Goal: Transaction & Acquisition: Book appointment/travel/reservation

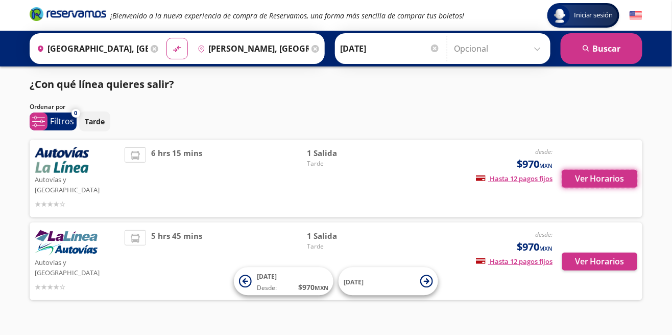
click at [594, 177] on button "Ver Horarios" at bounding box center [599, 179] width 75 height 18
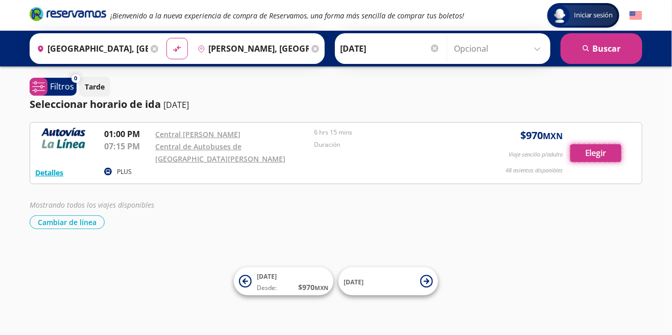
click at [599, 158] on button "Elegir" at bounding box center [596, 153] width 51 height 18
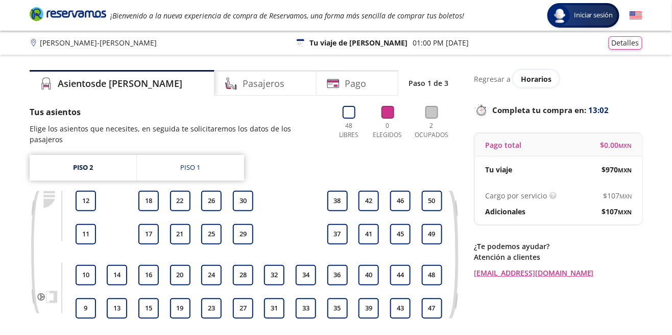
click at [243, 83] on h4 "Pasajeros" at bounding box center [264, 84] width 42 height 14
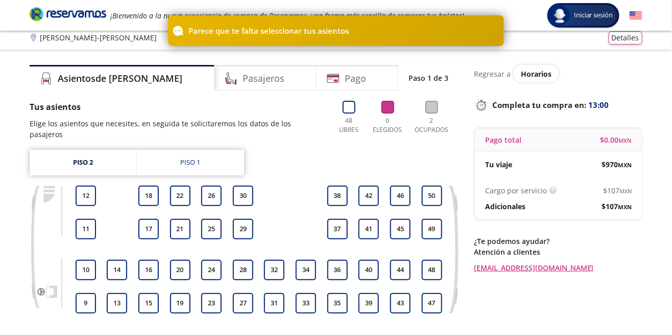
scroll to position [5, 0]
click at [188, 158] on div "Piso 1" at bounding box center [191, 163] width 20 height 10
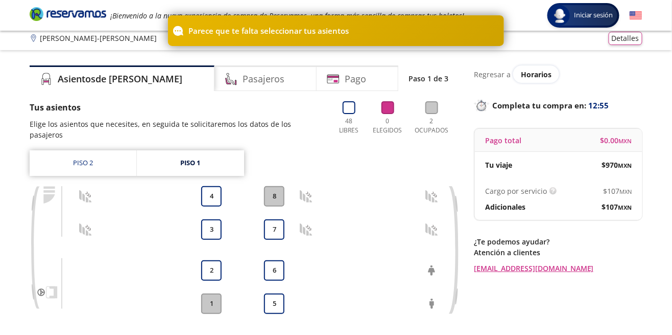
click at [102, 151] on link "Piso 2" at bounding box center [83, 163] width 107 height 26
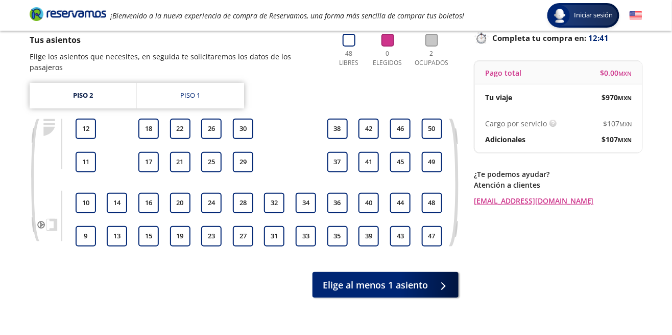
scroll to position [79, 0]
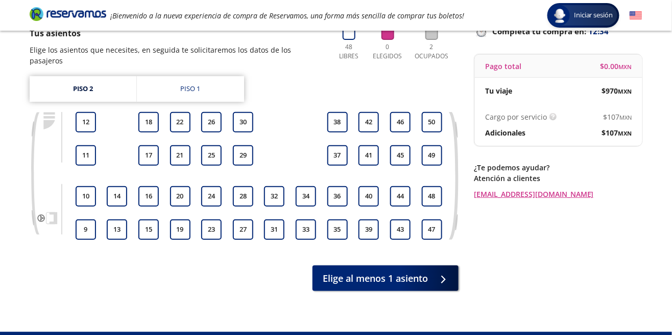
click at [372, 186] on button "40" at bounding box center [369, 196] width 20 height 20
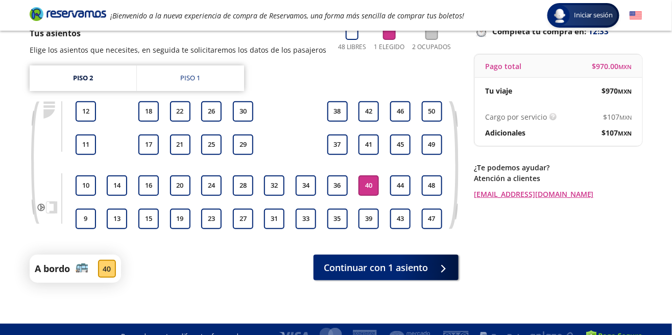
click at [376, 217] on button "39" at bounding box center [369, 218] width 20 height 20
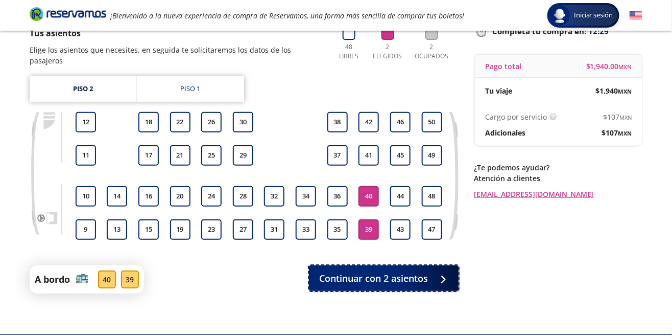
click at [444, 272] on div at bounding box center [440, 278] width 15 height 13
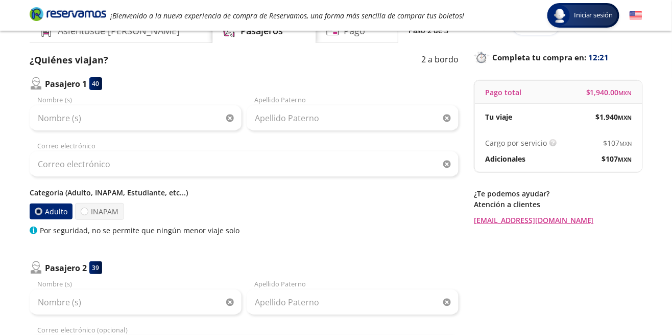
scroll to position [54, 0]
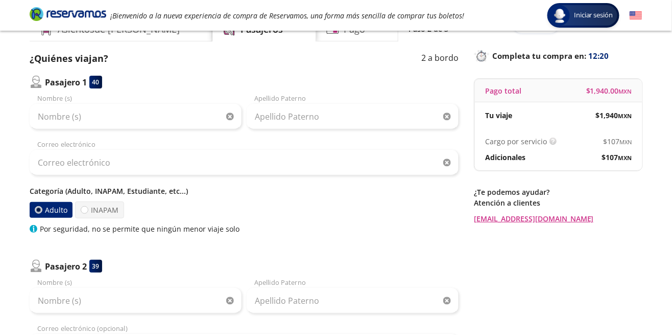
click at [103, 213] on label "INAPAM" at bounding box center [99, 209] width 49 height 17
click at [88, 213] on input "INAPAM" at bounding box center [84, 209] width 7 height 7
radio input "true"
click at [51, 211] on label "Adulto" at bounding box center [52, 209] width 44 height 17
click at [42, 211] on input "Adulto" at bounding box center [38, 209] width 7 height 7
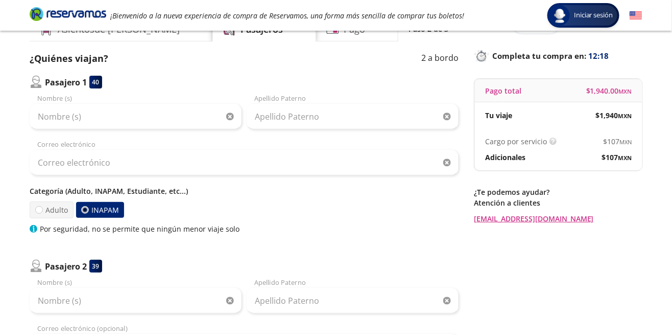
radio input "true"
radio input "false"
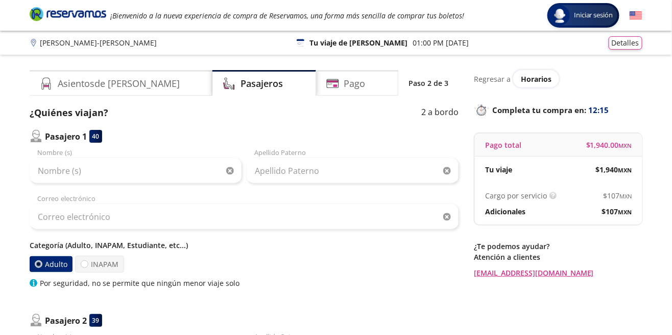
click at [391, 89] on div "Pago" at bounding box center [357, 83] width 82 height 26
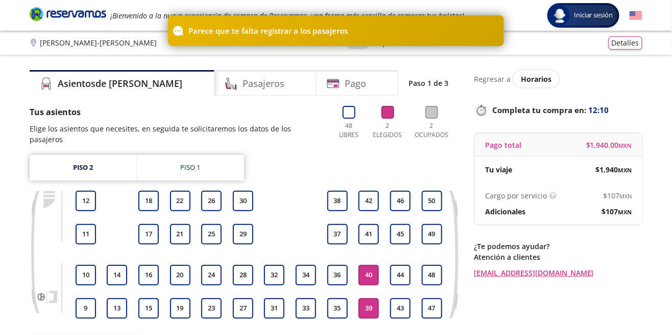
scroll to position [5, 0]
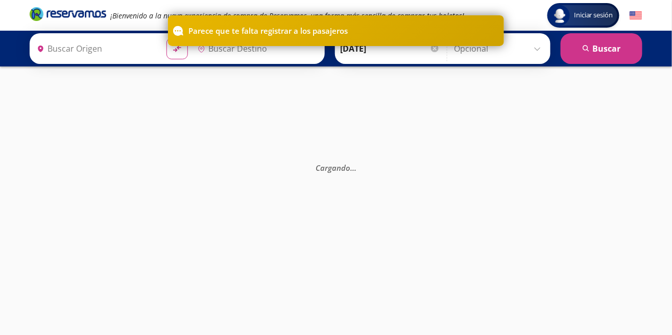
type input "[GEOGRAPHIC_DATA], [GEOGRAPHIC_DATA]"
type input "[PERSON_NAME], [GEOGRAPHIC_DATA]"
